Goal: Task Accomplishment & Management: Manage account settings

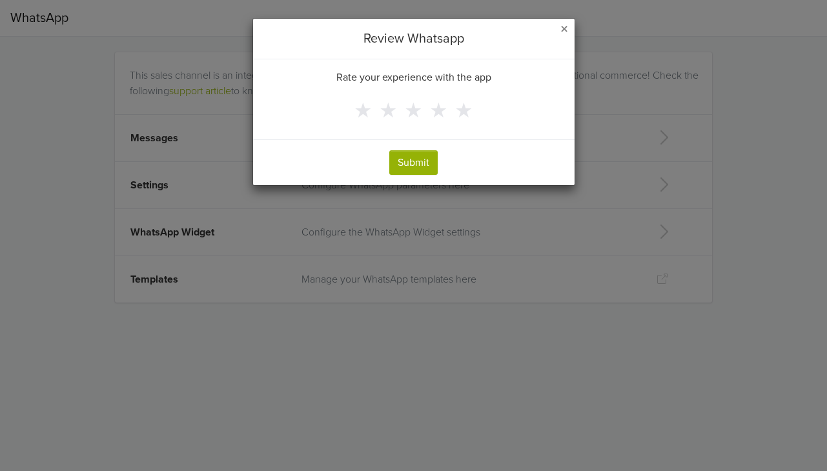
click at [563, 23] on span "×" at bounding box center [564, 29] width 8 height 19
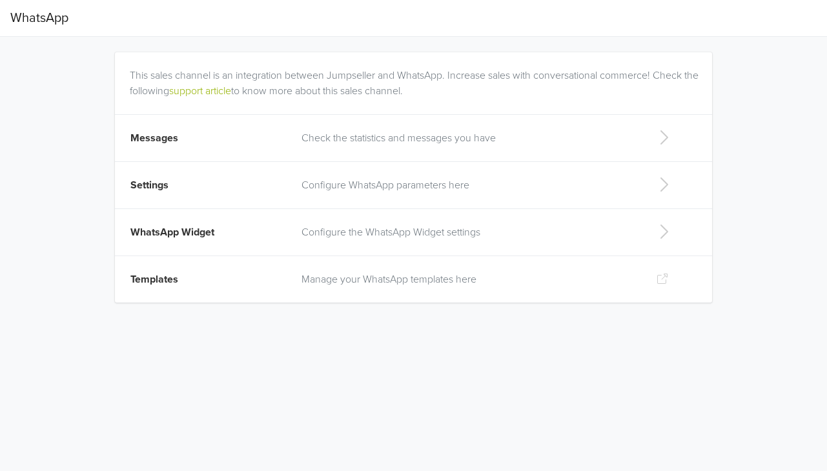
click at [661, 187] on icon at bounding box center [664, 184] width 26 height 21
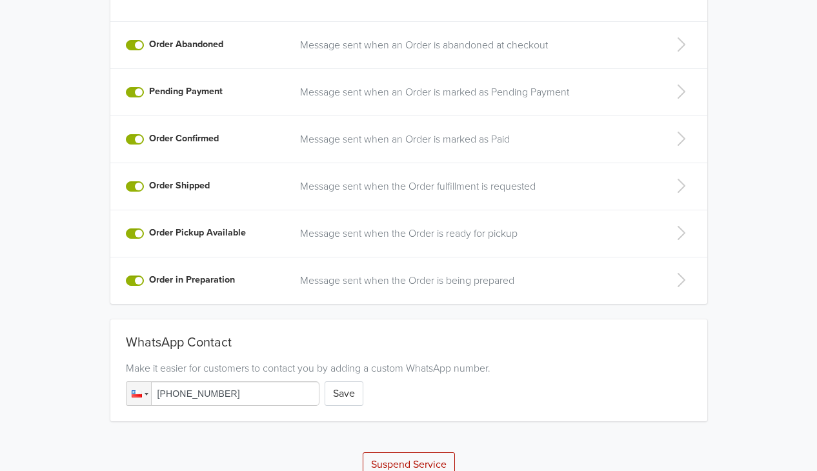
scroll to position [314, 0]
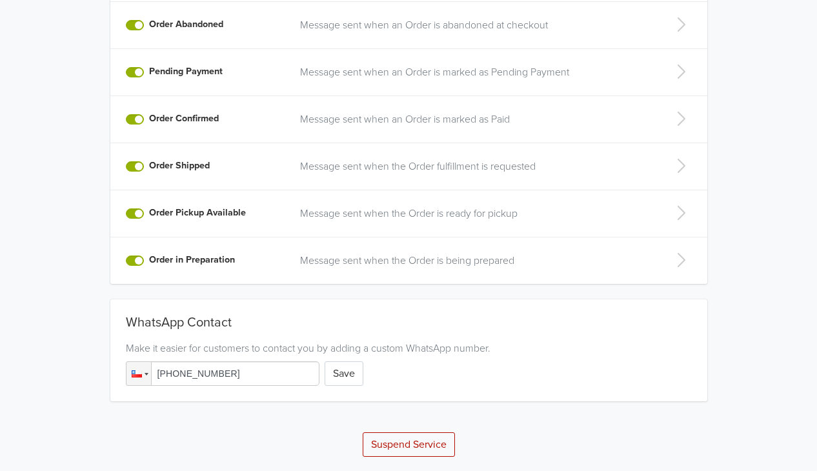
click at [247, 378] on input "[PHONE_NUMBER]" at bounding box center [223, 374] width 194 height 25
click at [245, 374] on input "[PHONE_NUMBER]" at bounding box center [223, 374] width 194 height 25
drag, startPoint x: 245, startPoint y: 374, endPoint x: 89, endPoint y: 365, distance: 156.5
click at [89, 365] on div "WhatsApp Contact Make it easier for customers to contact you by adding a custom…" at bounding box center [408, 343] width 717 height 118
click at [348, 375] on button "Save" at bounding box center [344, 374] width 39 height 25
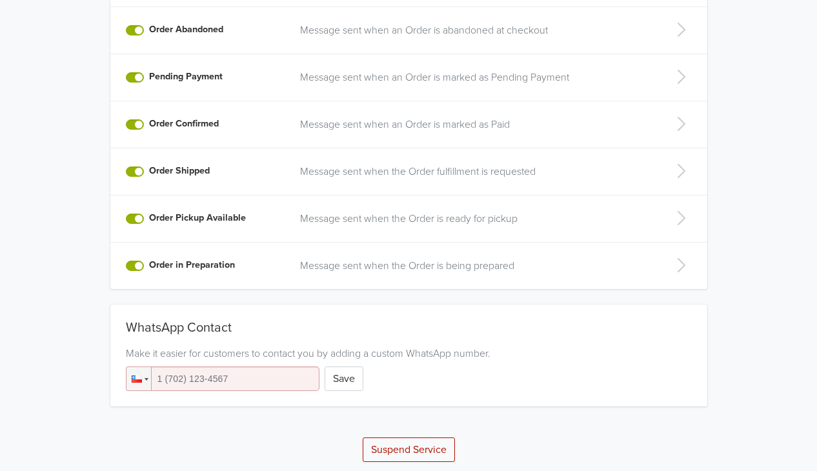
scroll to position [362, 0]
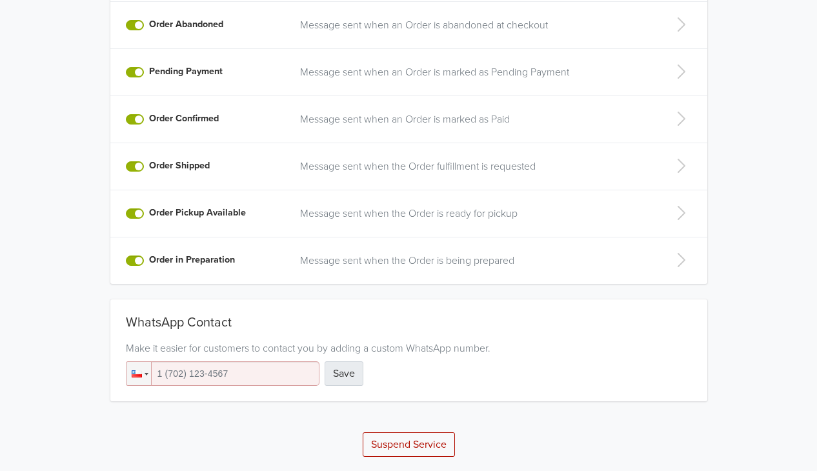
click at [325, 382] on button "Save" at bounding box center [344, 374] width 39 height 25
click at [400, 449] on button "Suspend Service" at bounding box center [409, 445] width 92 height 25
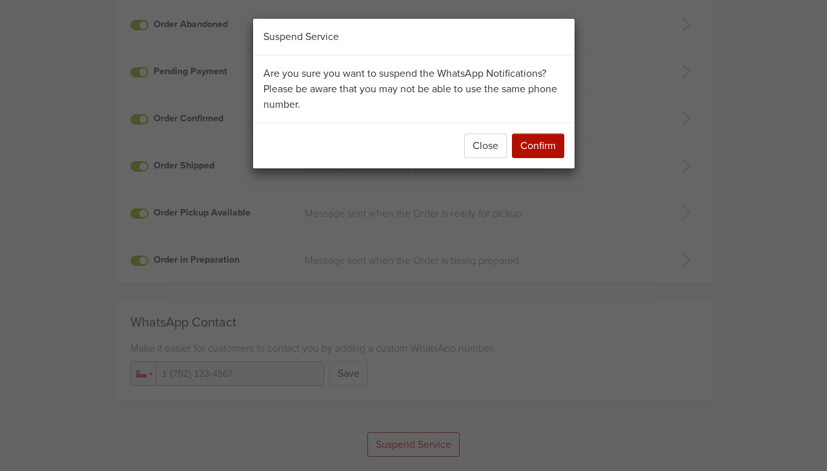
click at [531, 148] on button "Confirm" at bounding box center [538, 146] width 52 height 25
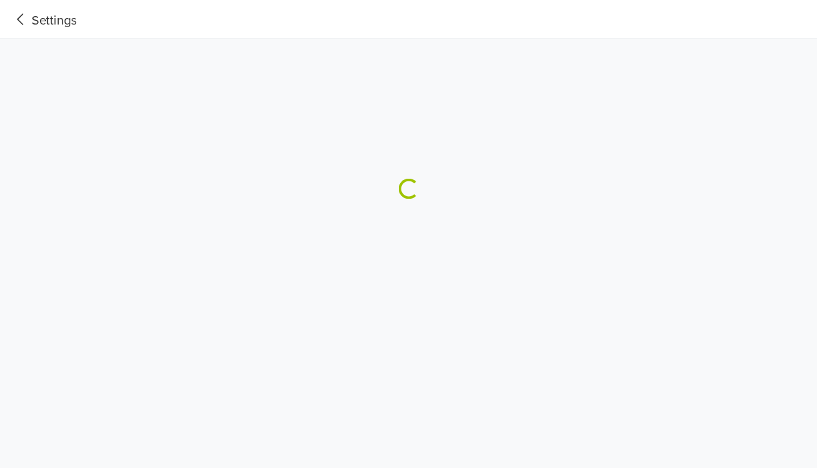
scroll to position [0, 0]
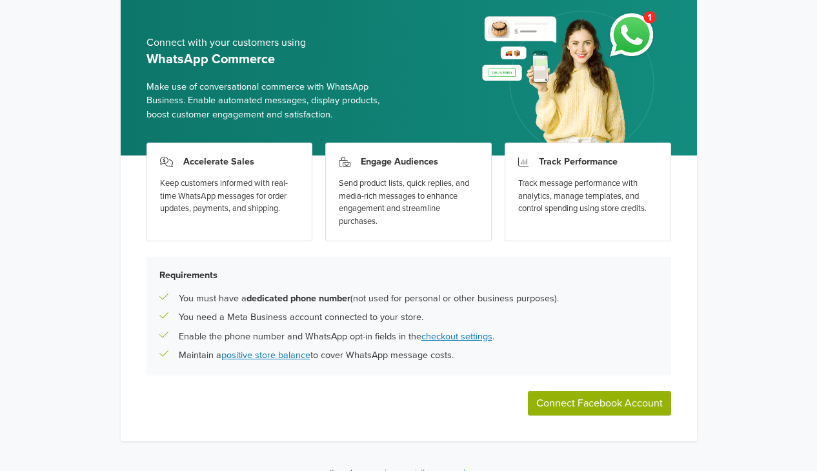
scroll to position [77, 0]
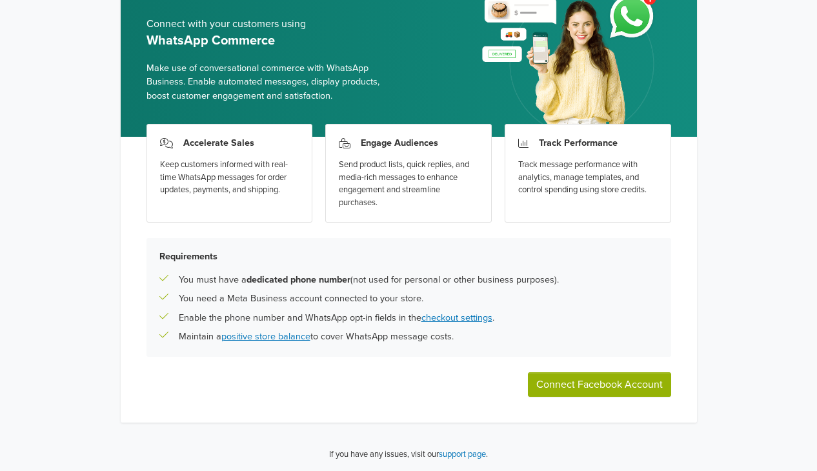
click at [620, 393] on button "Connect Facebook Account" at bounding box center [599, 385] width 143 height 25
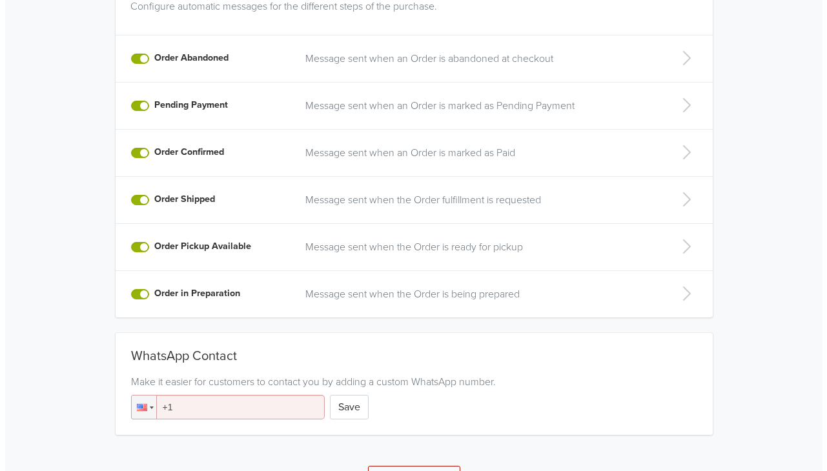
scroll to position [377, 0]
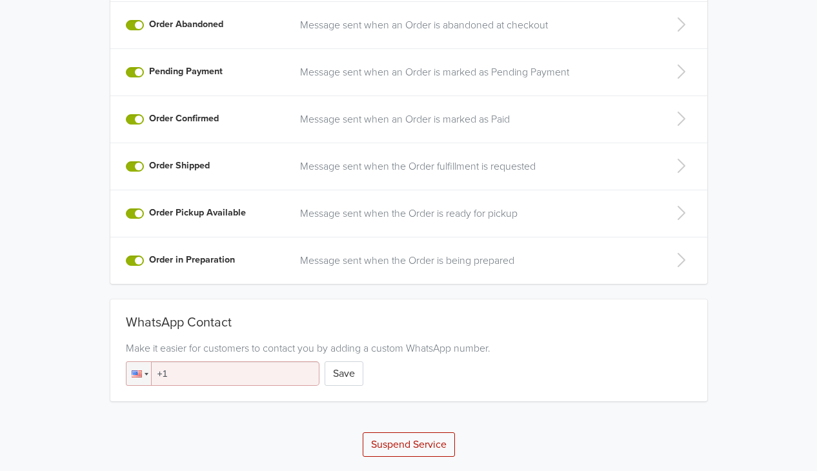
click at [397, 438] on button "Suspend Service" at bounding box center [409, 445] width 92 height 25
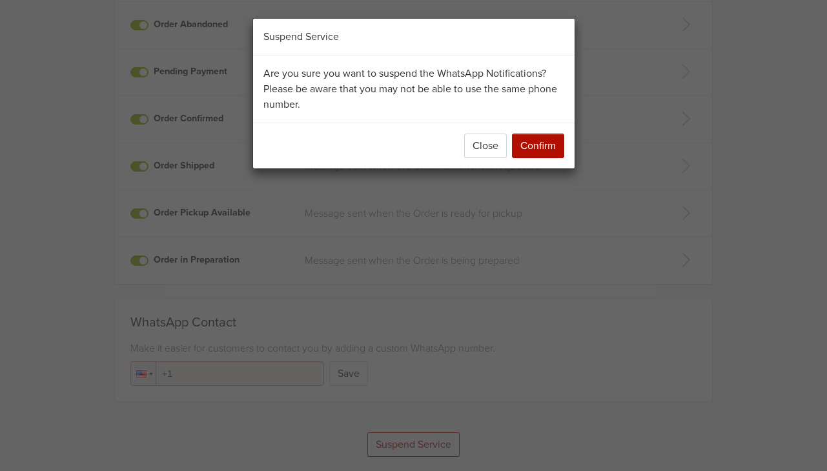
click at [533, 139] on button "Confirm" at bounding box center [538, 146] width 52 height 25
